Goal: Task Accomplishment & Management: Use online tool/utility

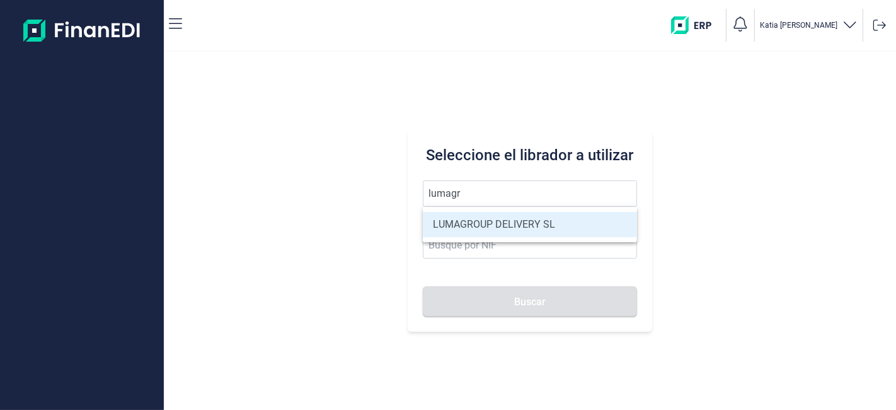
type input "LUMAGROUP DELIVERY SL"
type input "B86582939"
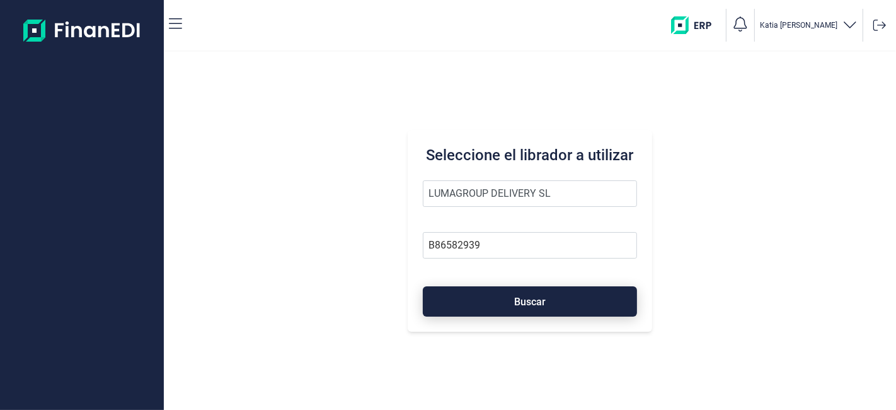
type input "LUMAGROUP DELIVERY SL"
click at [519, 316] on div "Seleccione el librador a utilizar LUMAGROUP DELIVERY SL B86582939 Buscar" at bounding box center [530, 231] width 244 height 202
click at [513, 303] on button "Buscar" at bounding box center [530, 301] width 214 height 30
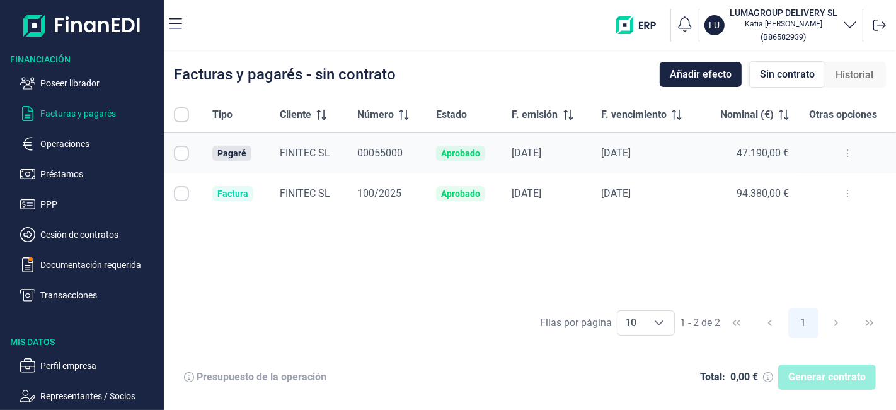
checkbox input "true"
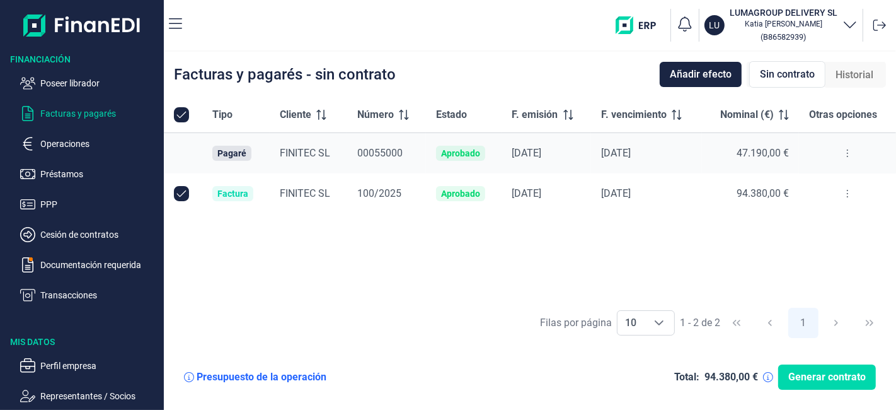
click at [245, 150] on div "Pagaré" at bounding box center [231, 153] width 29 height 10
click at [289, 151] on span "FINITEC SL" at bounding box center [305, 153] width 50 height 12
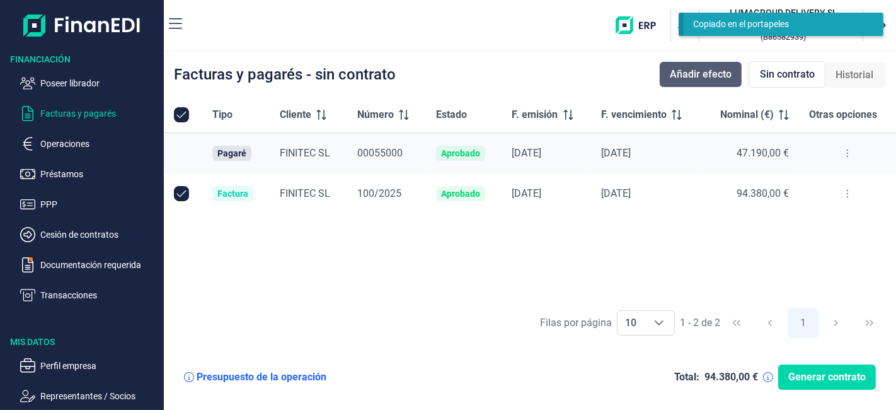
click at [696, 71] on span "Añadir efecto" at bounding box center [701, 74] width 62 height 15
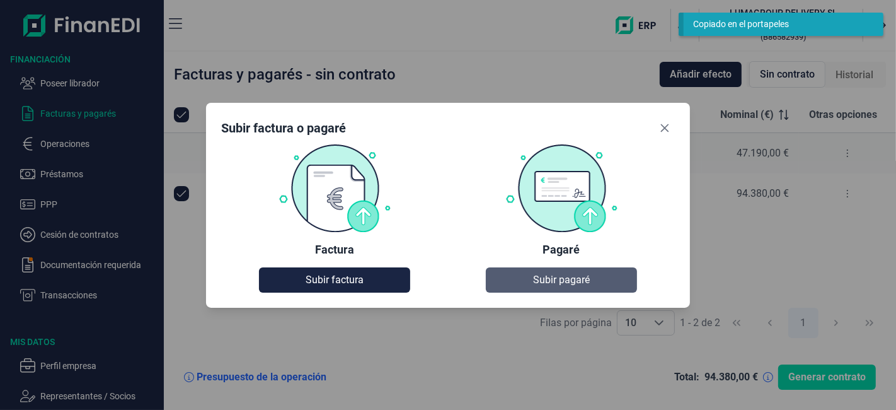
click at [555, 273] on span "Subir pagaré" at bounding box center [561, 279] width 57 height 15
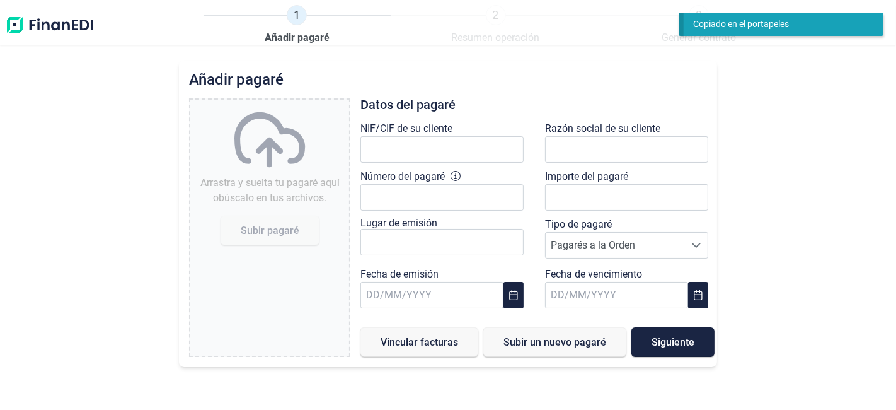
type input "0,00 €"
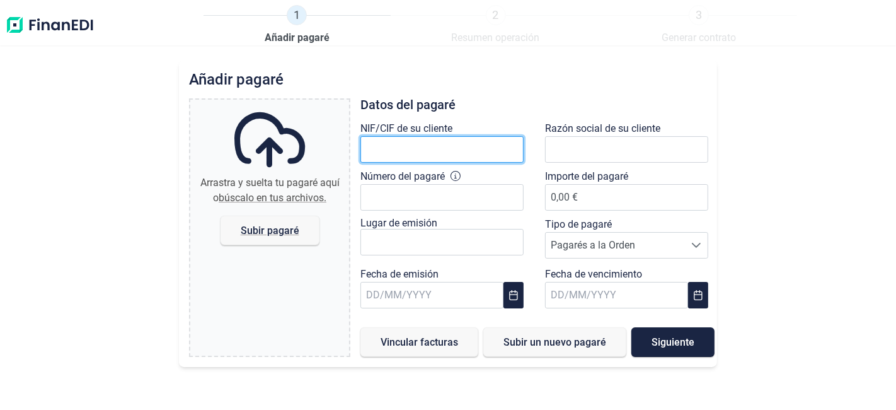
click at [429, 147] on input "text" at bounding box center [442, 149] width 163 height 26
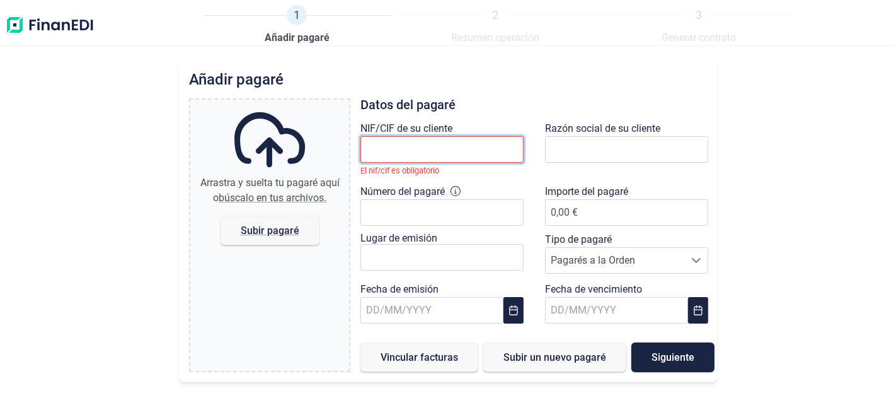
click at [423, 144] on input "text" at bounding box center [442, 149] width 163 height 26
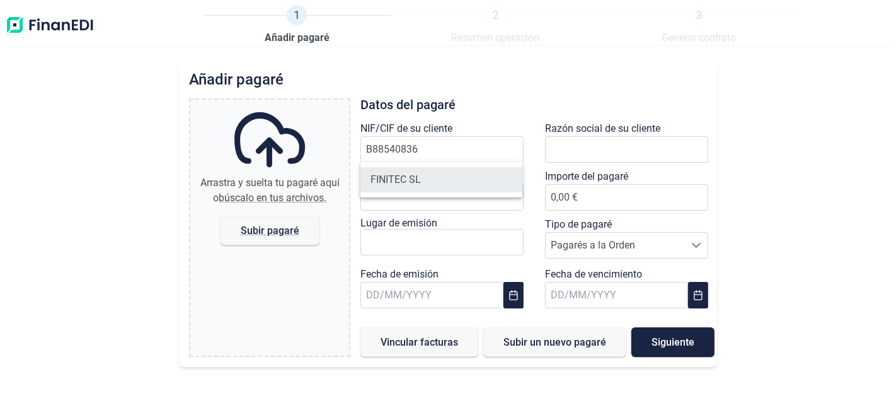
click at [415, 176] on li "FINITEC SL" at bounding box center [441, 179] width 161 height 25
type input "B88540836"
type input "FINITEC SL"
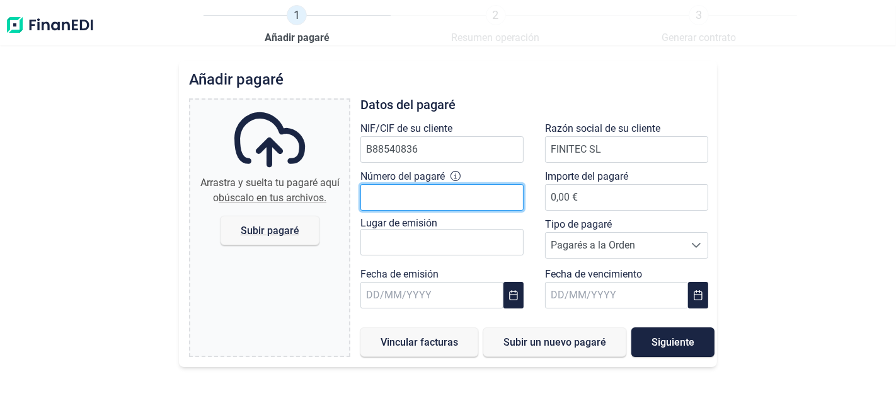
drag, startPoint x: 466, startPoint y: 198, endPoint x: 453, endPoint y: 199, distance: 13.3
click at [466, 198] on input "Número del pagaré" at bounding box center [442, 197] width 163 height 26
type input "00055000"
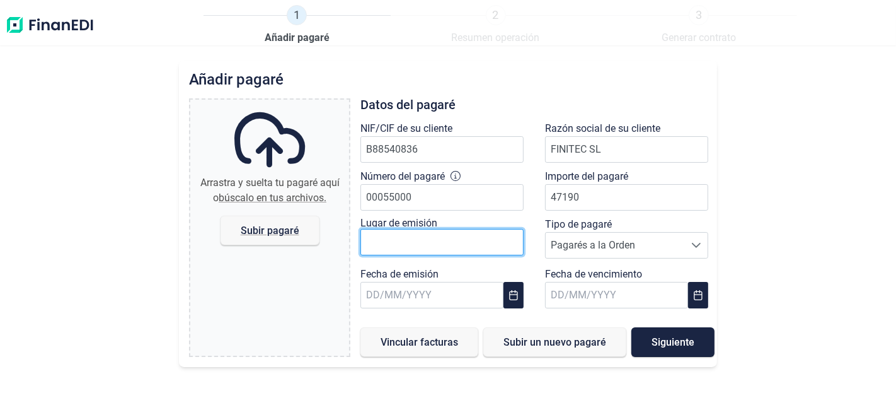
type input "47.190,00 €"
drag, startPoint x: 408, startPoint y: 239, endPoint x: 400, endPoint y: 238, distance: 8.2
click at [405, 239] on input "text" at bounding box center [442, 242] width 163 height 26
type input "Getafe"
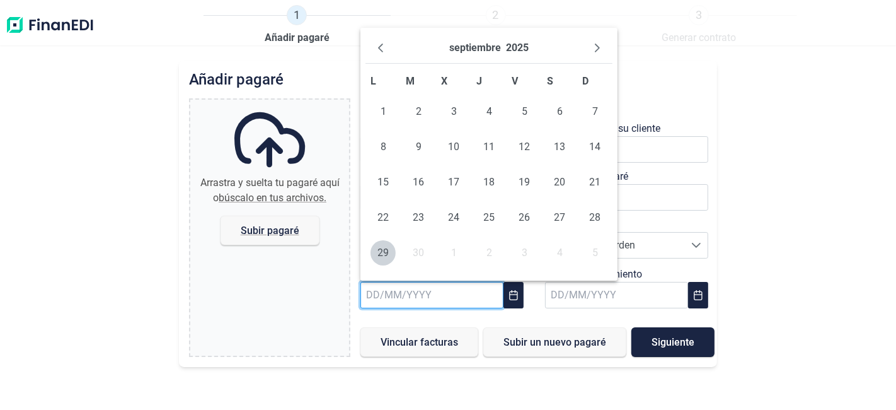
click at [412, 297] on input "text" at bounding box center [432, 295] width 142 height 26
click at [429, 219] on span "23" at bounding box center [418, 217] width 25 height 25
type input "[DATE]"
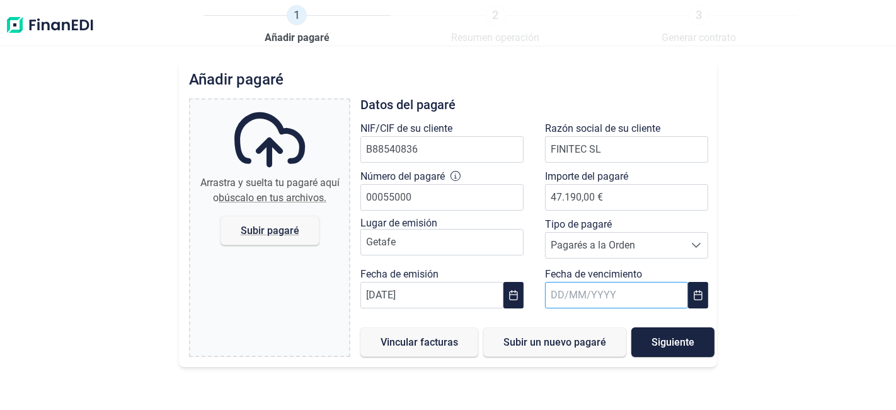
click at [614, 296] on input "text" at bounding box center [616, 295] width 142 height 26
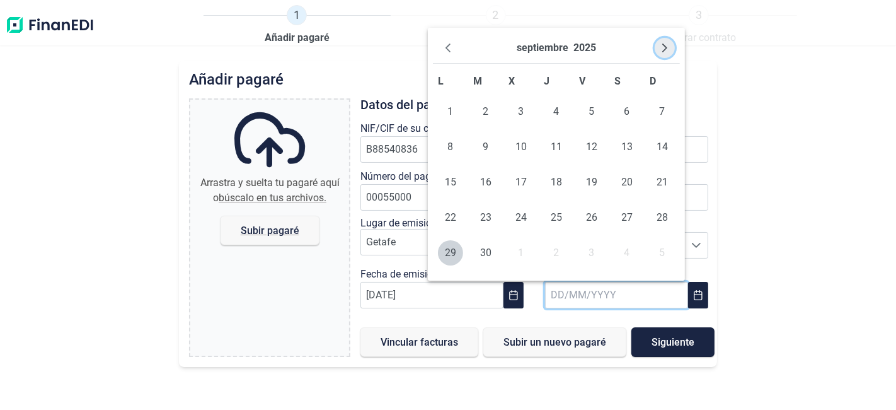
click at [666, 45] on icon "Next Month" at bounding box center [665, 48] width 10 height 10
click at [628, 149] on span "10" at bounding box center [627, 146] width 25 height 25
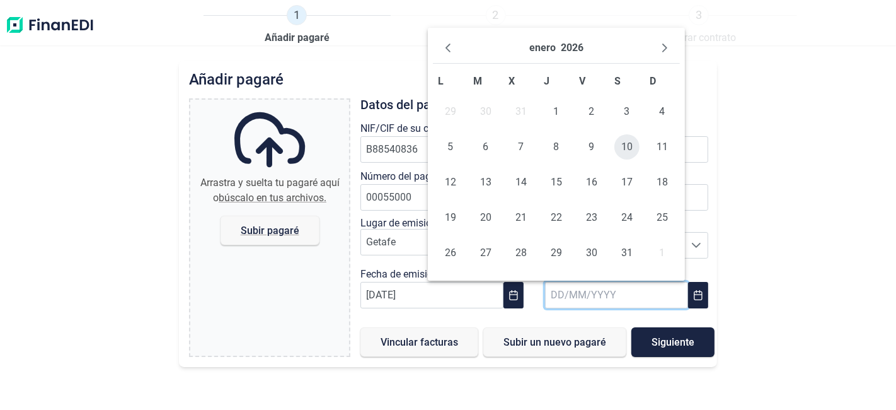
type input "[DATE]"
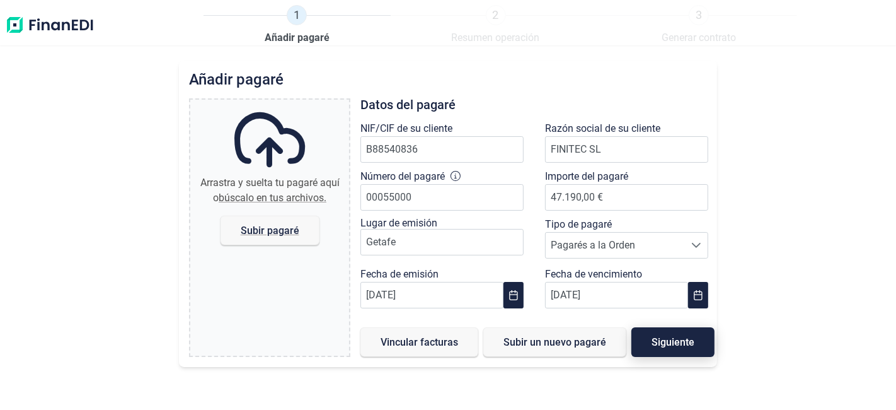
click at [671, 337] on span "Siguiente" at bounding box center [673, 341] width 43 height 9
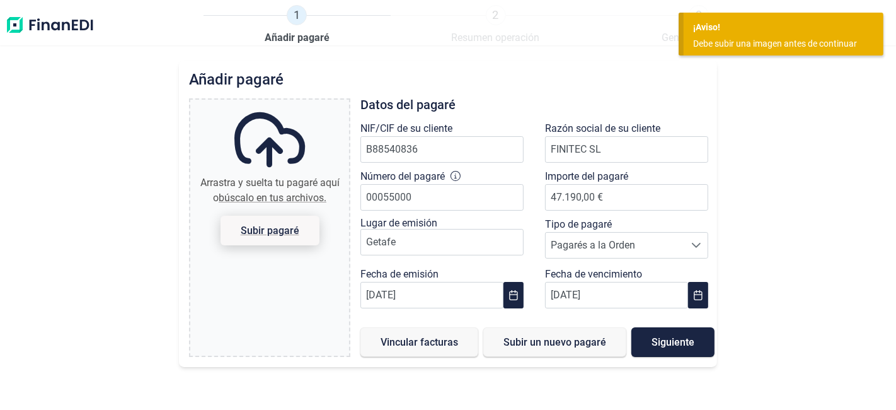
click at [274, 223] on span "Subir pagaré" at bounding box center [270, 231] width 99 height 30
click at [274, 103] on input "Arrastra y suelta tu pagaré aquí o búscalo en tus archivos. Subir pagaré" at bounding box center [269, 102] width 159 height 4
type input "C:\fakepath\PAGARE FINITEC.pdf"
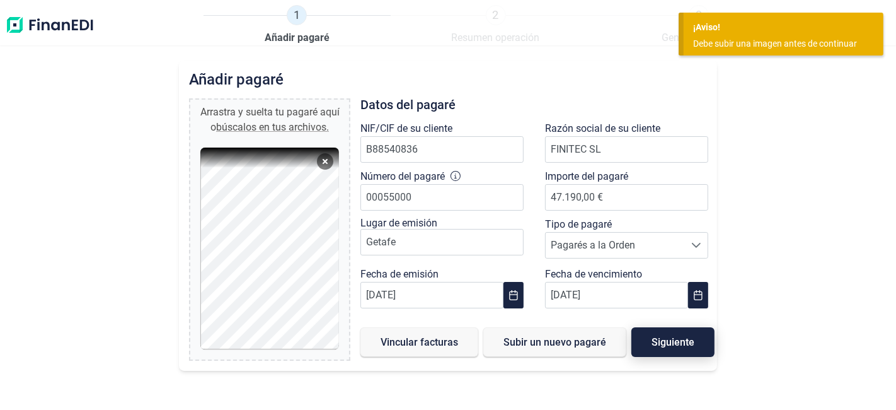
click at [690, 343] on span "Siguiente" at bounding box center [673, 341] width 43 height 9
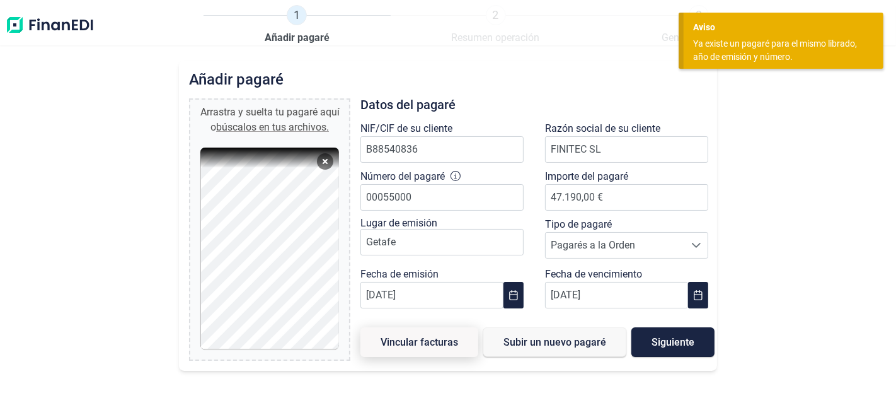
click at [439, 337] on span "Vincular facturas" at bounding box center [420, 341] width 78 height 9
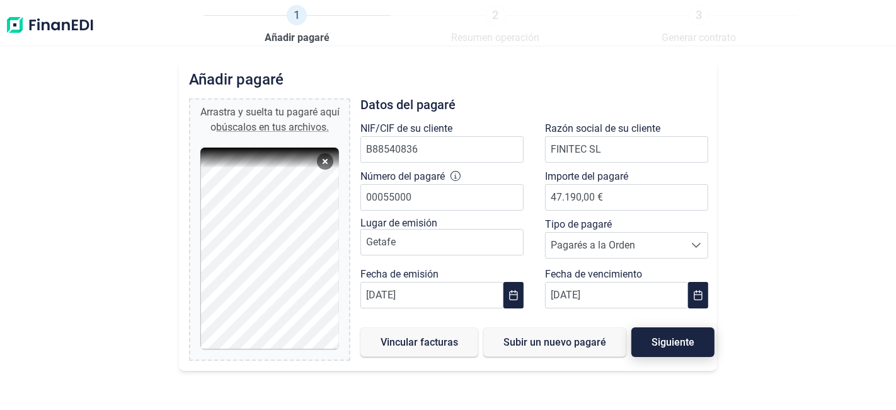
click at [678, 340] on span "Siguiente" at bounding box center [673, 341] width 43 height 9
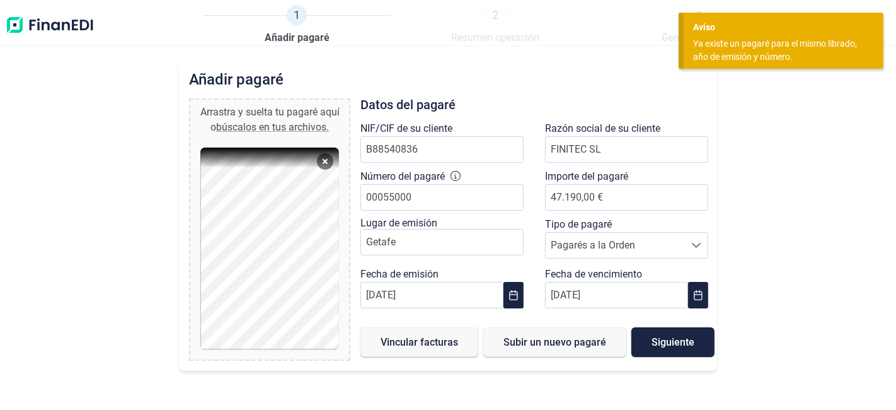
click at [769, 160] on div "Añadir pagaré Arrastra y suelta tu pagaré aquí o búscalos en tus archivos. PAGA…" at bounding box center [448, 235] width 896 height 349
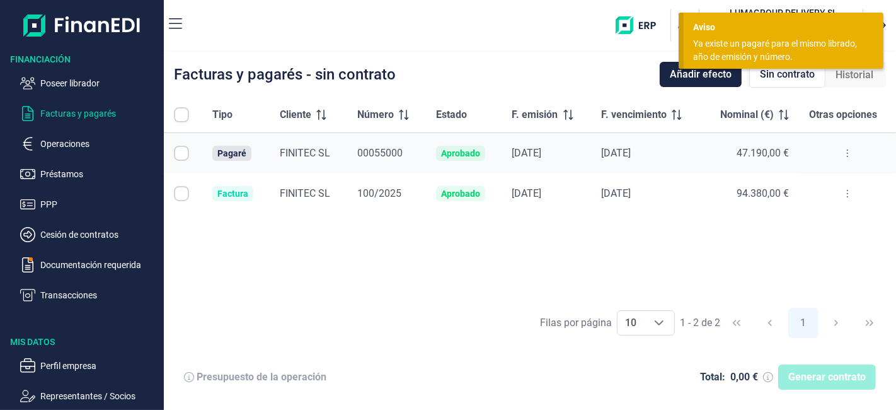
checkbox input "true"
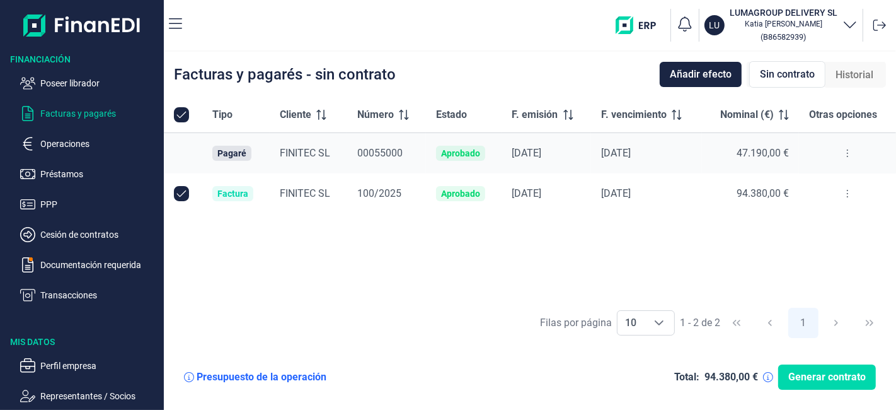
click at [843, 149] on button at bounding box center [847, 153] width 23 height 20
click at [765, 265] on div "Tipo Cliente Número Estado F. emisión F. vencimiento Nominal (€) Otras opciones…" at bounding box center [530, 199] width 732 height 204
click at [843, 155] on button at bounding box center [847, 153] width 23 height 20
click at [809, 182] on span "Ver detalle del pagaré" at bounding box center [788, 184] width 84 height 13
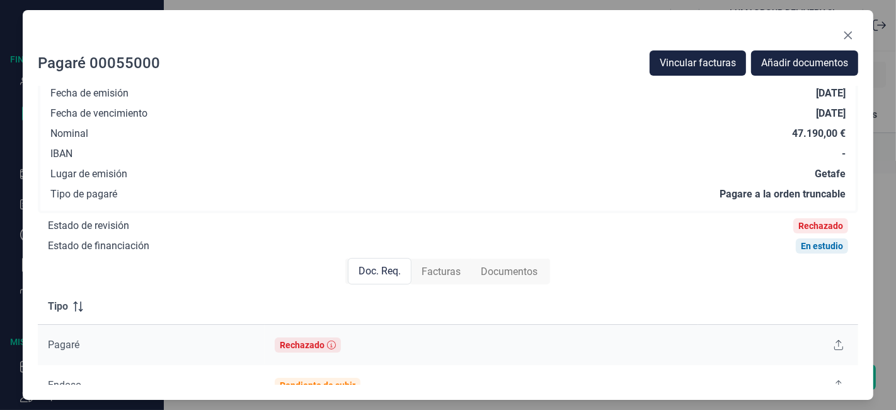
scroll to position [70, 0]
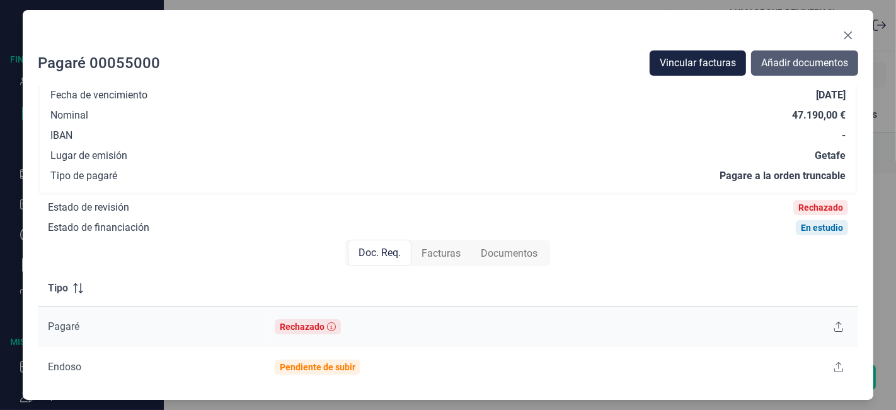
click at [795, 71] on span "Añadir documentos" at bounding box center [804, 62] width 87 height 15
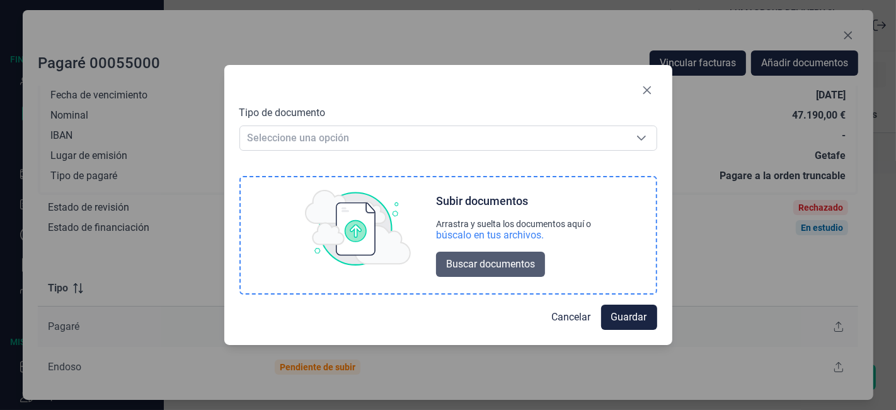
click at [511, 260] on span "Buscar documentos" at bounding box center [490, 264] width 89 height 15
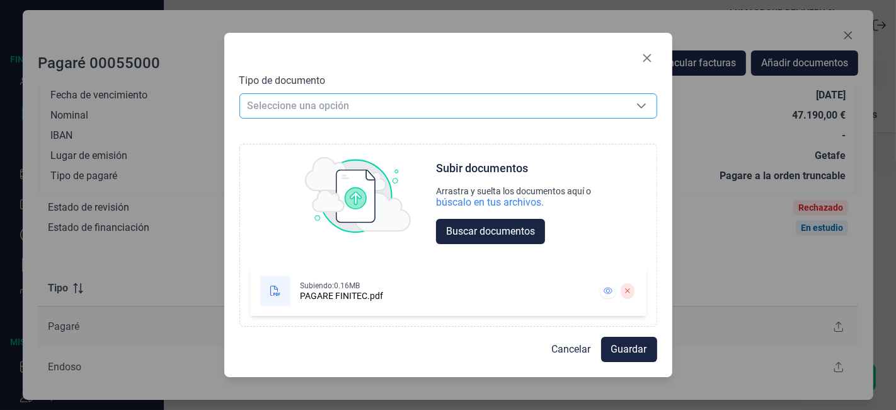
click at [507, 110] on span "Seleccione una opción" at bounding box center [433, 106] width 386 height 24
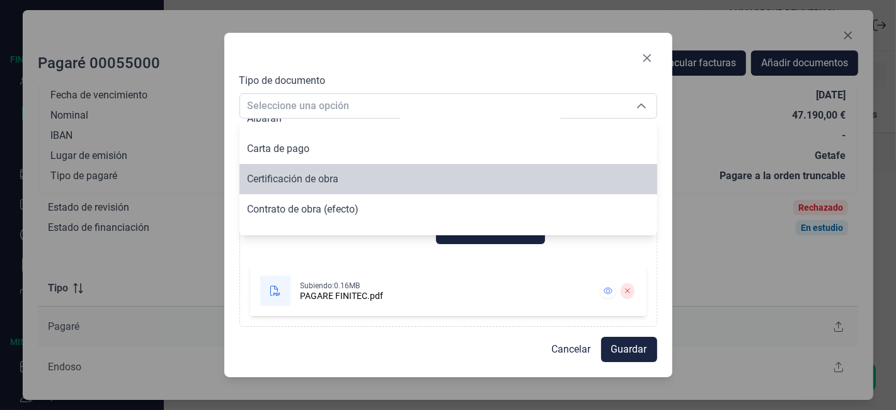
scroll to position [34, 0]
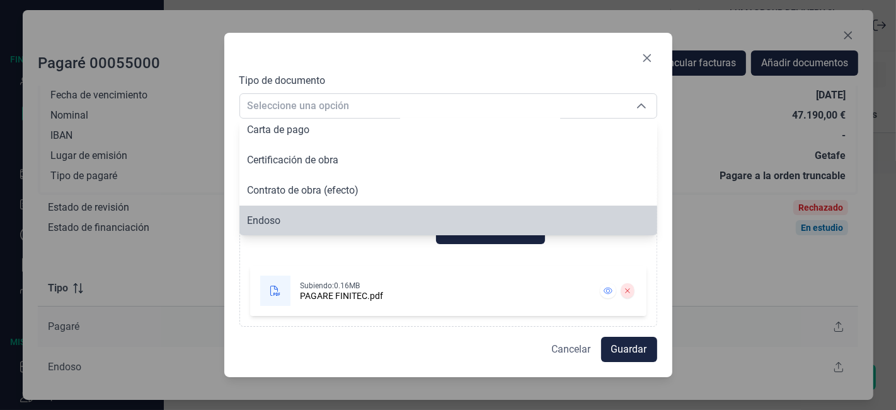
click at [562, 345] on span "Cancelar" at bounding box center [571, 349] width 39 height 15
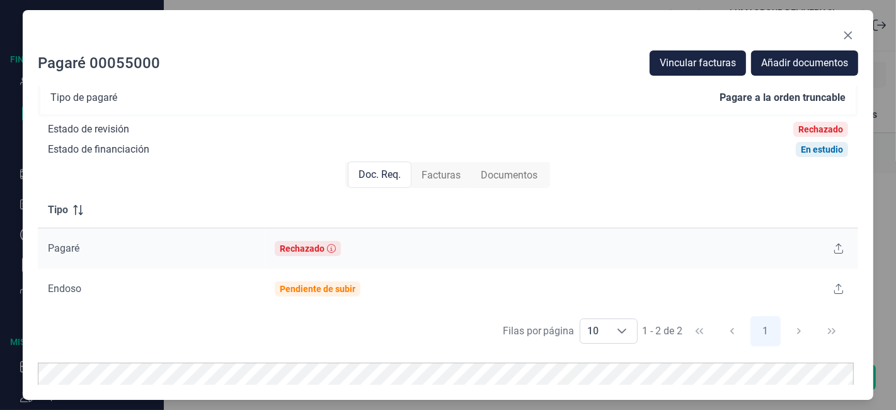
scroll to position [9, 0]
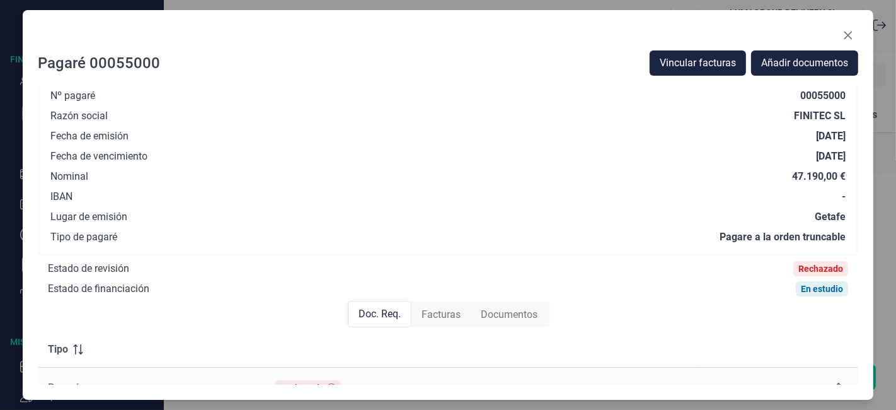
click at [814, 267] on div "Rechazado" at bounding box center [821, 268] width 45 height 10
click at [504, 310] on span "Documentos" at bounding box center [509, 314] width 57 height 15
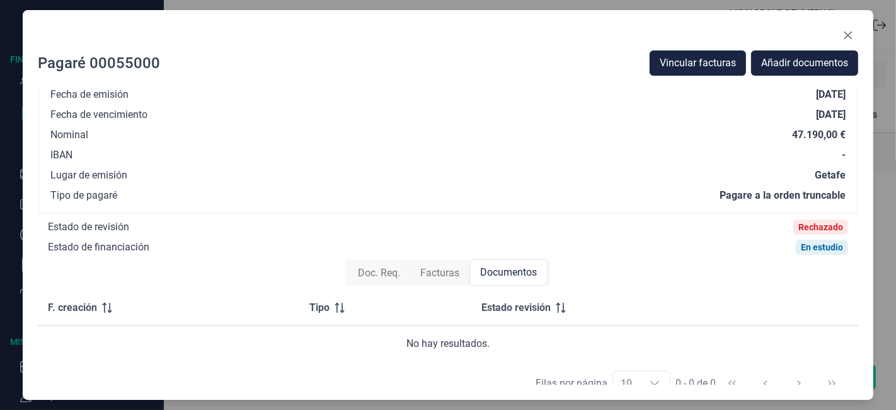
scroll to position [79, 0]
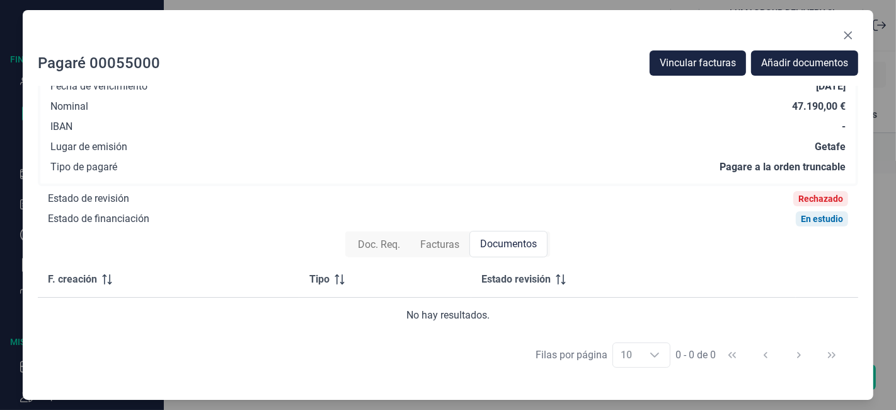
click at [389, 245] on span "Doc. Req." at bounding box center [379, 244] width 42 height 15
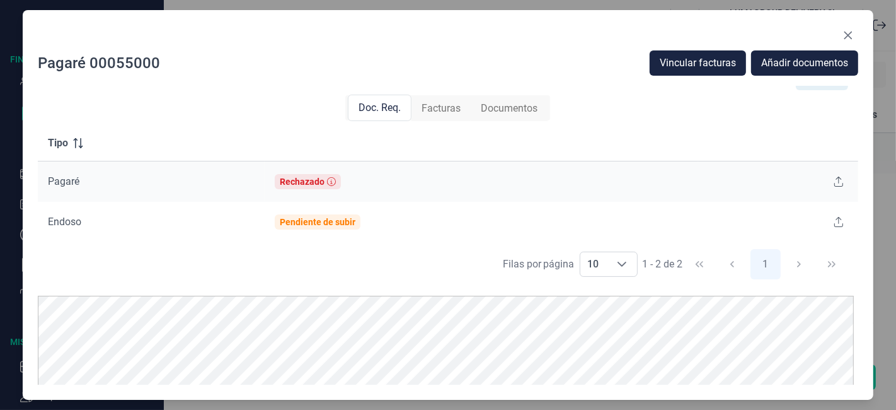
scroll to position [219, 0]
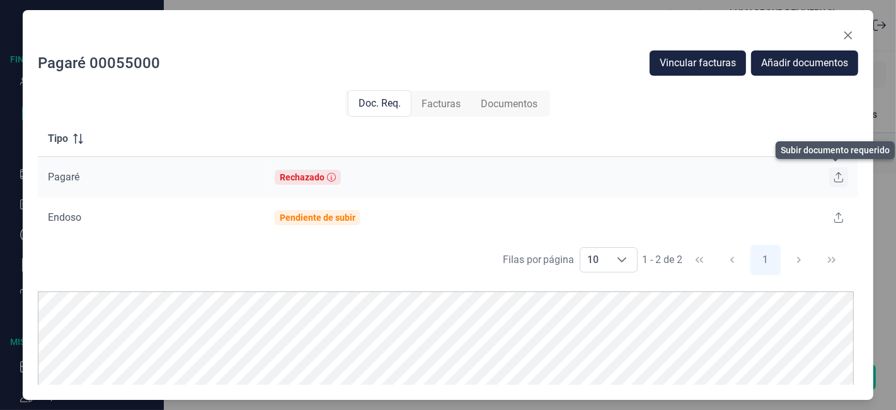
click at [840, 172] on button at bounding box center [838, 177] width 19 height 20
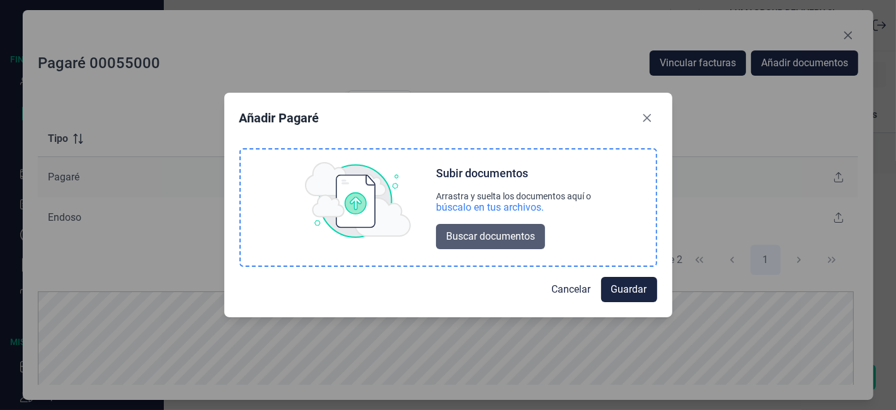
click at [503, 242] on span "Buscar documentos" at bounding box center [490, 236] width 89 height 15
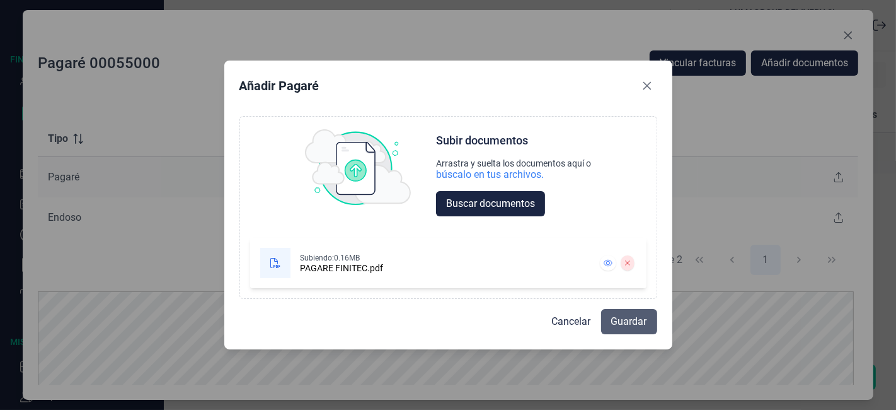
click at [628, 316] on span "Guardar" at bounding box center [629, 321] width 36 height 15
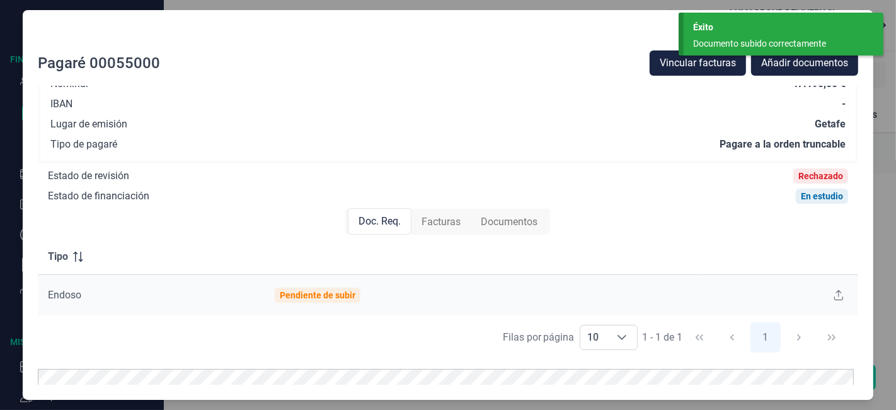
scroll to position [0, 0]
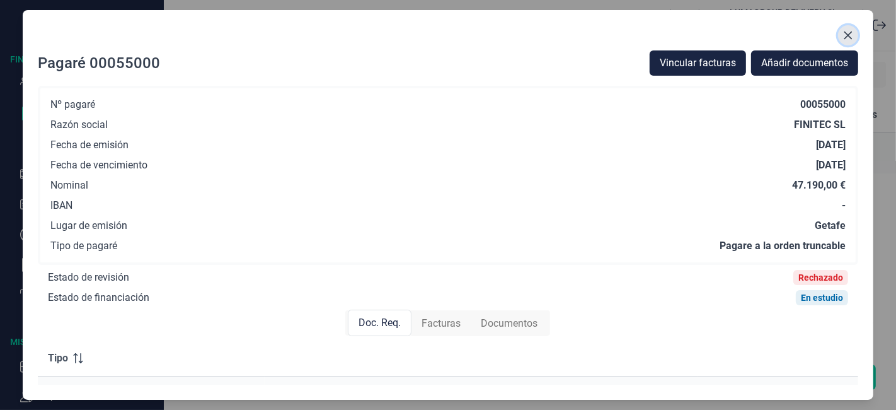
click at [853, 35] on icon "Close" at bounding box center [848, 35] width 10 height 10
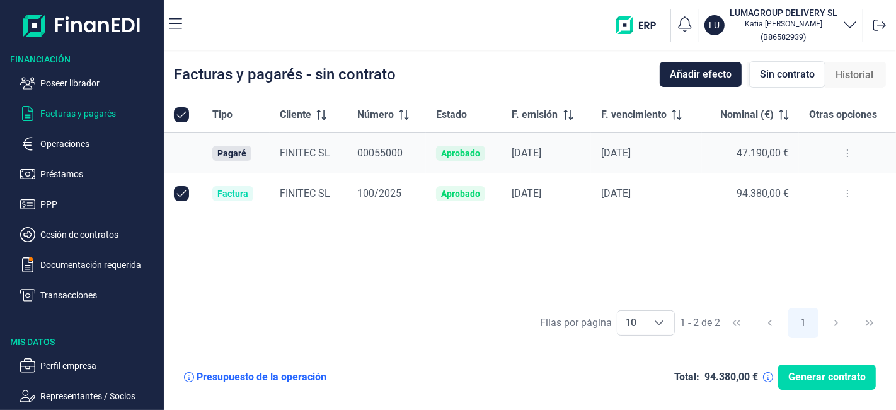
click at [183, 195] on input "Row Unselected null" at bounding box center [181, 193] width 15 height 15
checkbox input "false"
